Goal: Transaction & Acquisition: Book appointment/travel/reservation

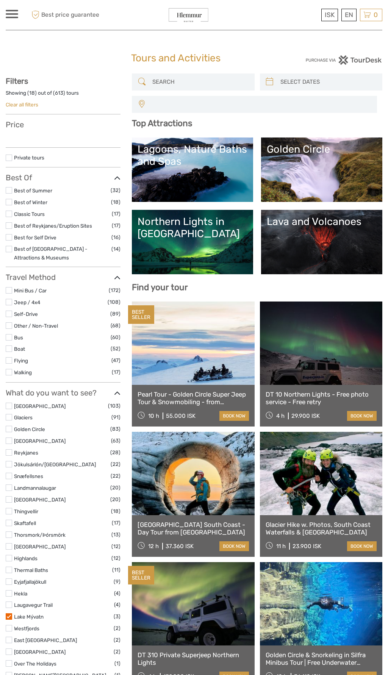
select select
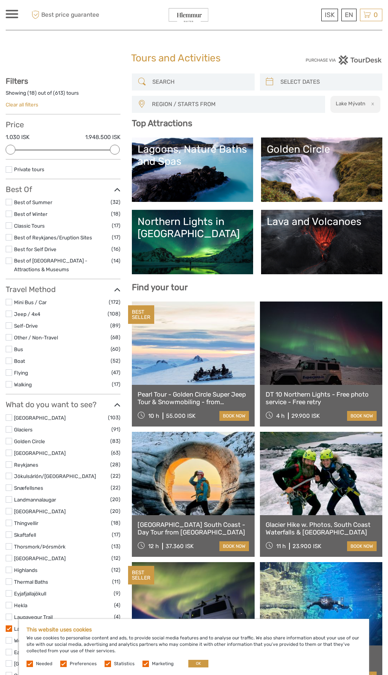
click at [318, 257] on link "Lava and Volcanoes" at bounding box center [322, 241] width 110 height 53
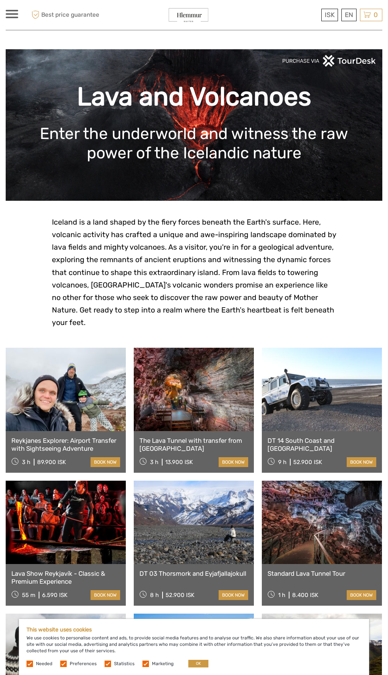
click at [332, 512] on link at bounding box center [322, 521] width 120 height 83
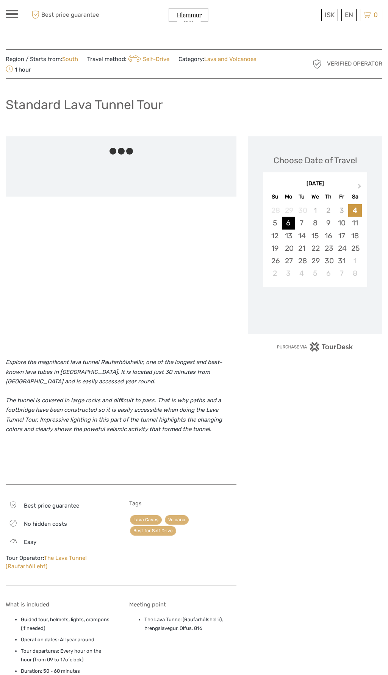
click at [289, 221] on div "6" at bounding box center [288, 223] width 13 height 12
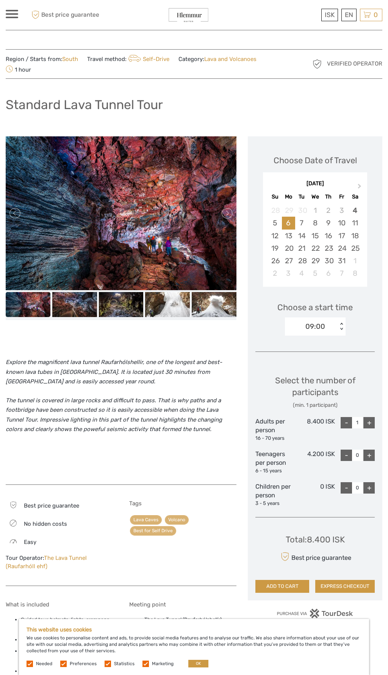
click at [30, 302] on img at bounding box center [28, 304] width 45 height 25
click at [76, 303] on img at bounding box center [74, 304] width 45 height 25
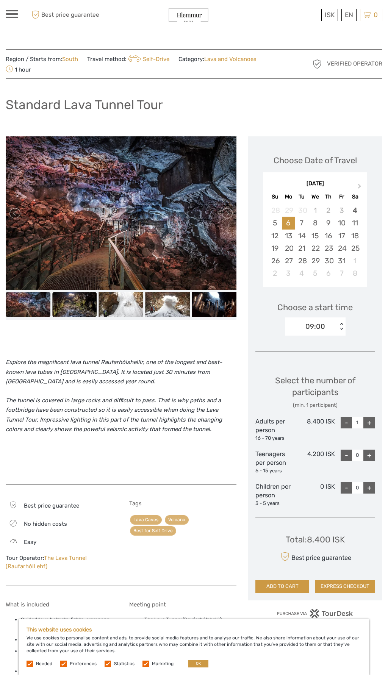
click at [75, 302] on img at bounding box center [74, 304] width 45 height 25
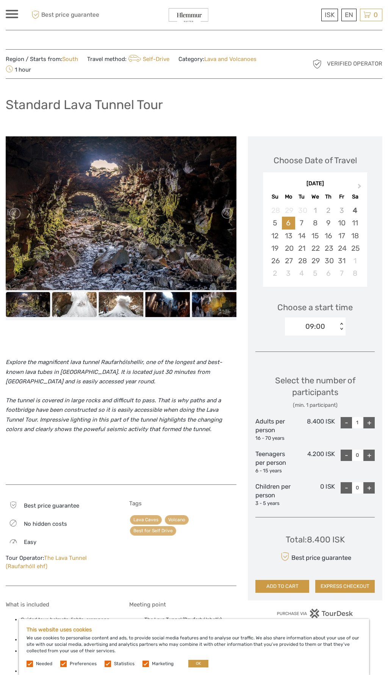
click at [81, 312] on img at bounding box center [74, 304] width 45 height 25
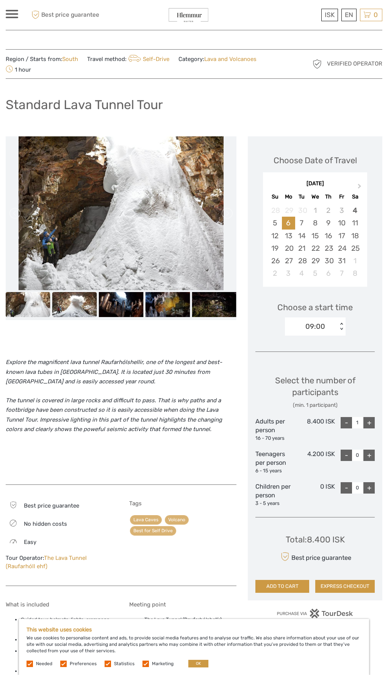
click at [76, 302] on img at bounding box center [74, 304] width 45 height 25
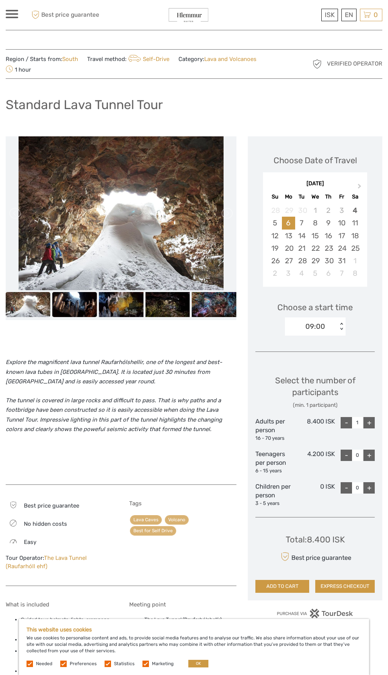
click at [79, 302] on img at bounding box center [74, 304] width 45 height 25
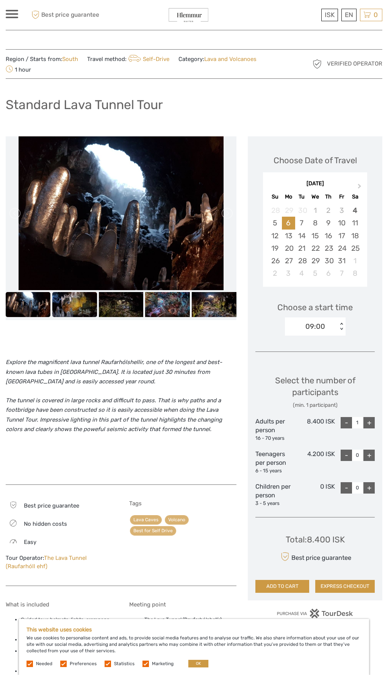
click at [79, 306] on img at bounding box center [74, 304] width 45 height 25
click at [99, 313] on img at bounding box center [121, 304] width 45 height 25
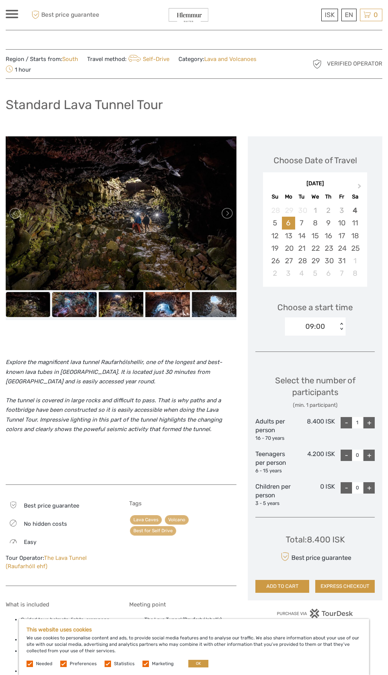
click at [78, 309] on img at bounding box center [74, 304] width 45 height 25
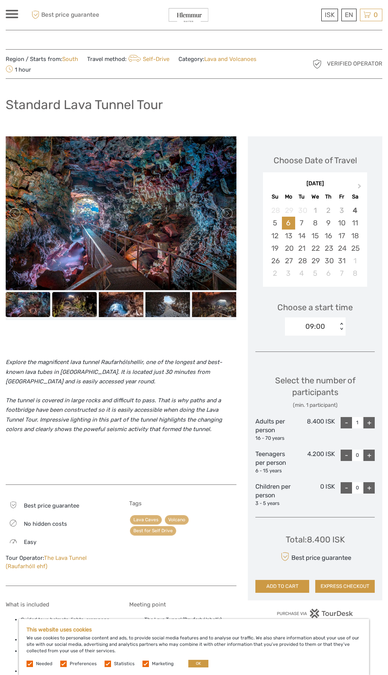
click at [79, 304] on img at bounding box center [74, 304] width 45 height 25
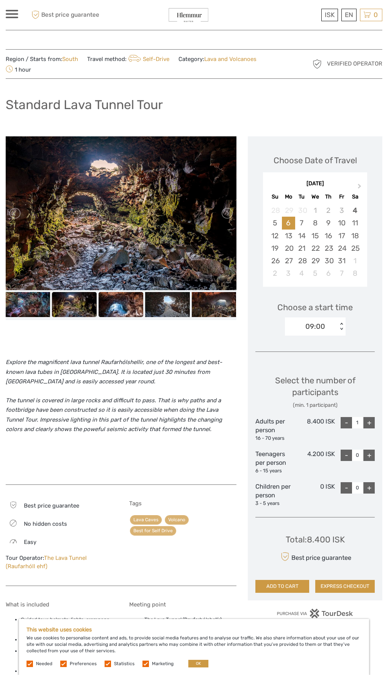
click at [119, 306] on img at bounding box center [120, 304] width 45 height 25
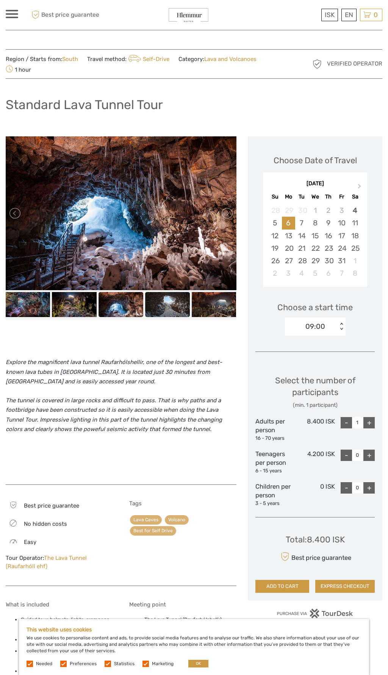
click at [165, 304] on img at bounding box center [167, 304] width 45 height 25
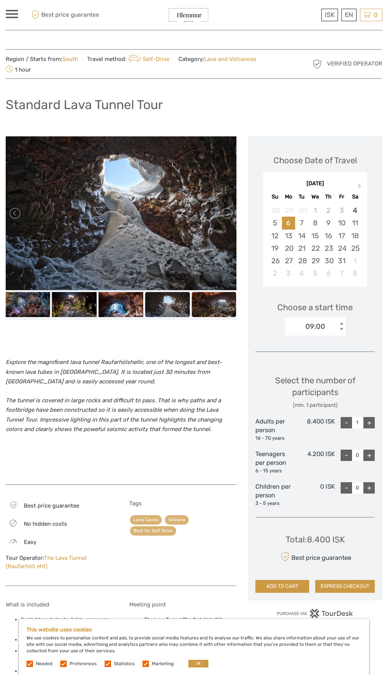
click at [200, 305] on img at bounding box center [214, 304] width 45 height 25
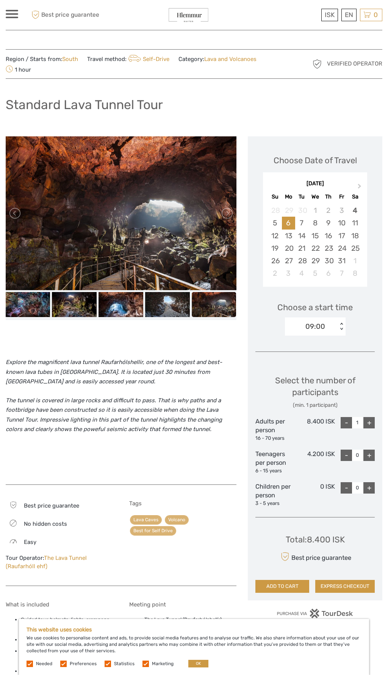
click at [208, 300] on img at bounding box center [214, 304] width 45 height 25
